Goal: Find specific page/section: Find specific page/section

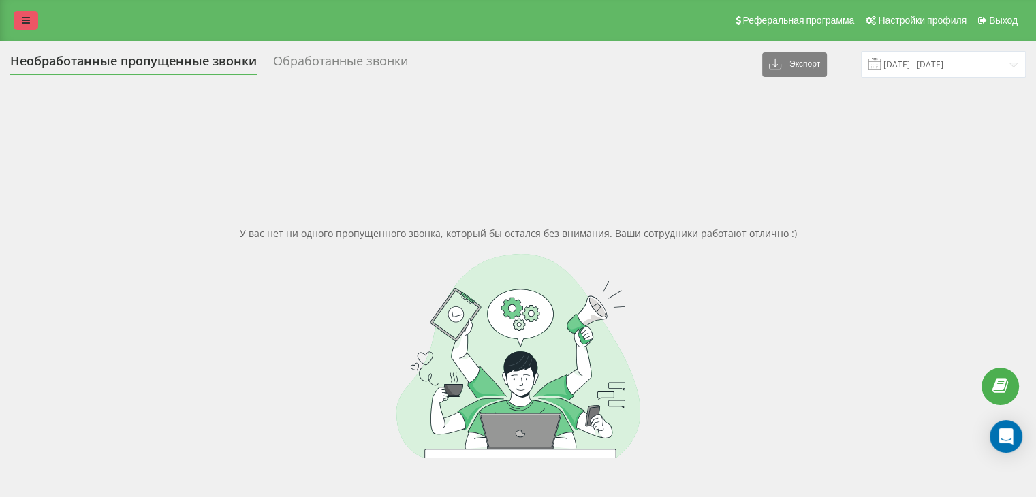
click at [26, 27] on link at bounding box center [26, 20] width 25 height 19
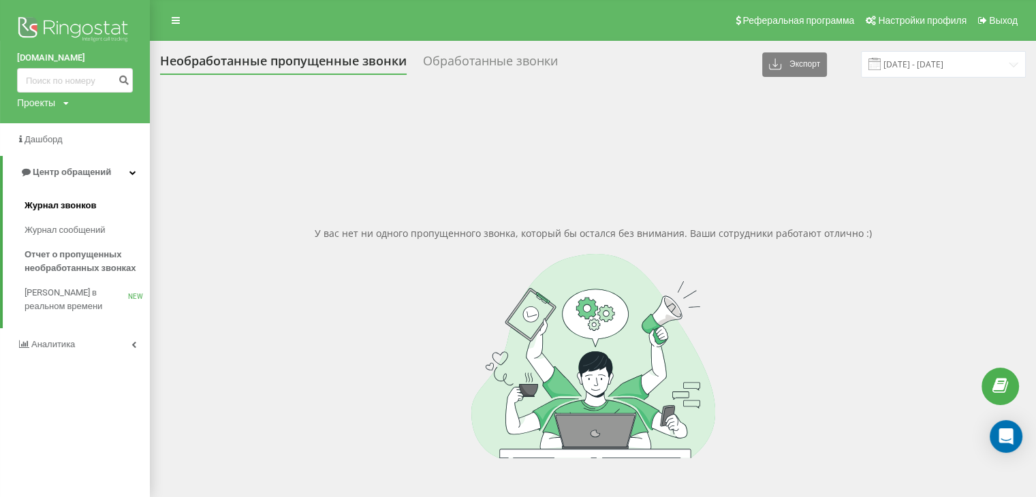
click at [74, 212] on span "Журнал звонков" at bounding box center [60, 206] width 71 height 14
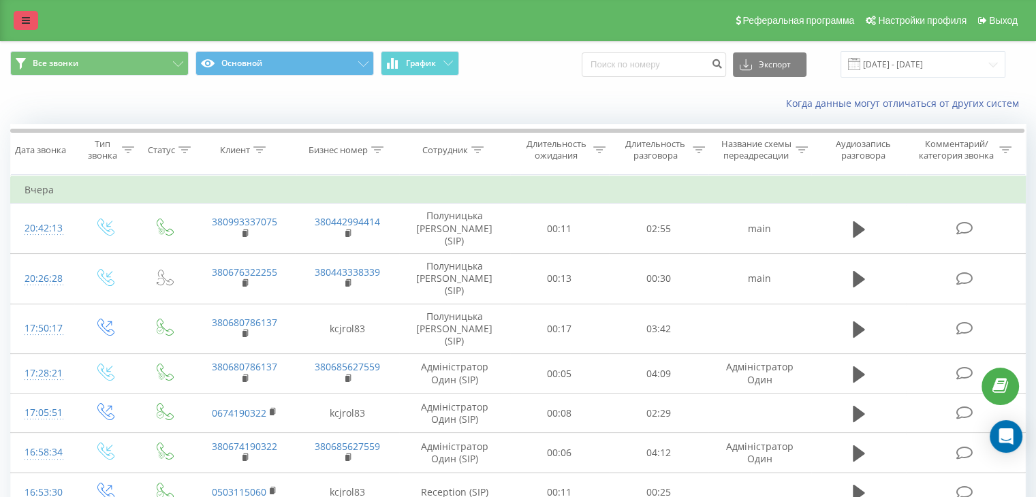
click at [24, 24] on icon at bounding box center [26, 21] width 8 height 10
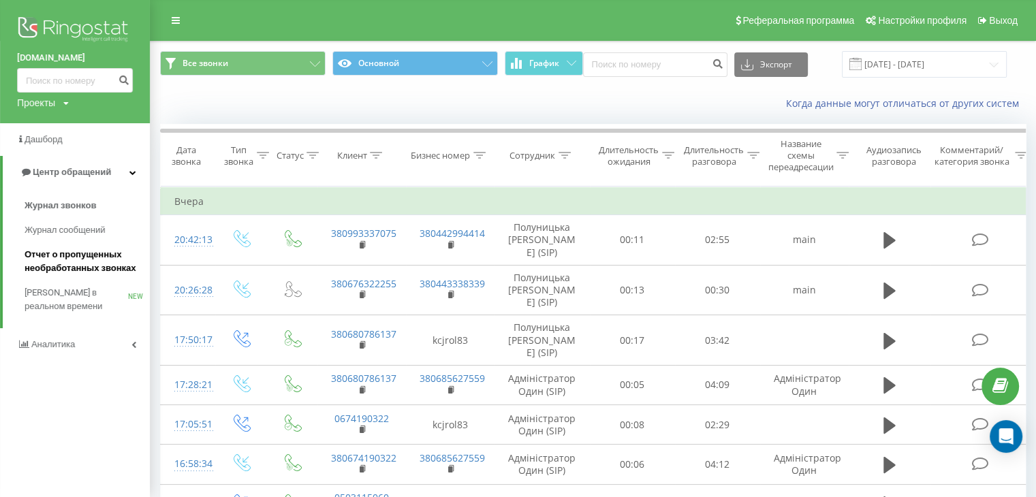
click at [98, 253] on span "Отчет о пропущенных необработанных звонках" at bounding box center [84, 261] width 118 height 27
